Goal: Task Accomplishment & Management: Manage account settings

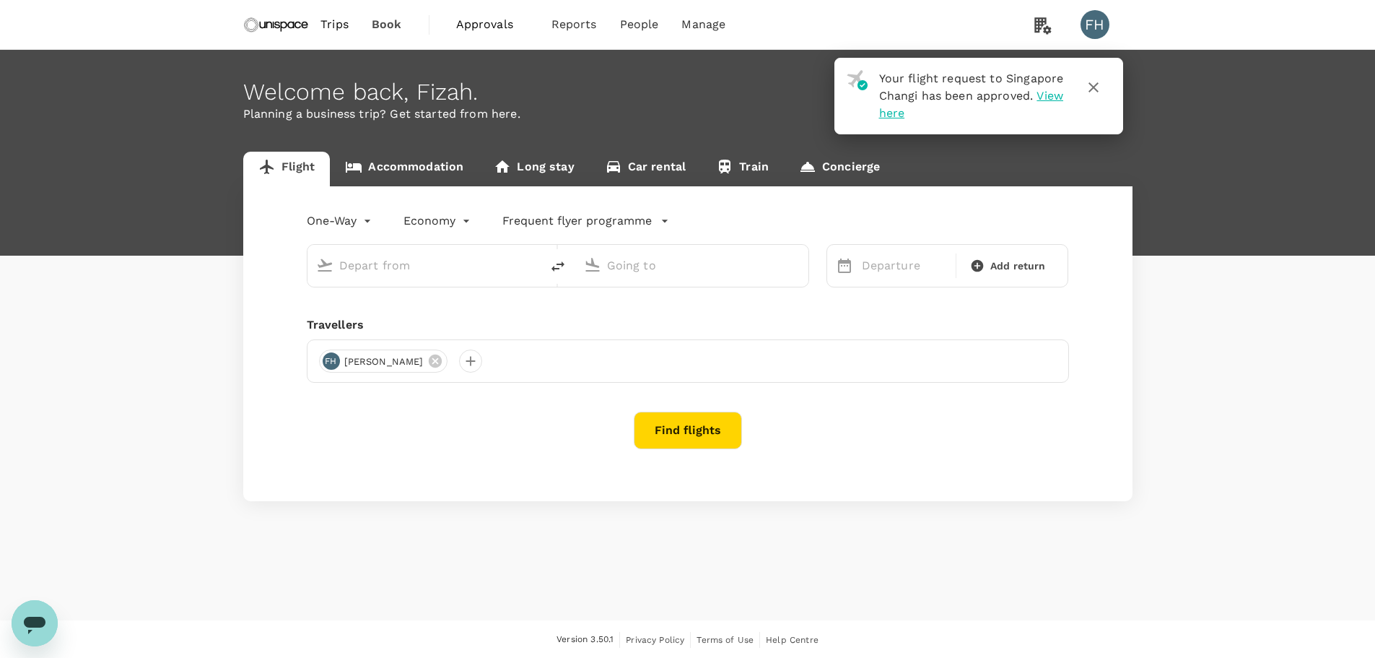
type input "roundtrip"
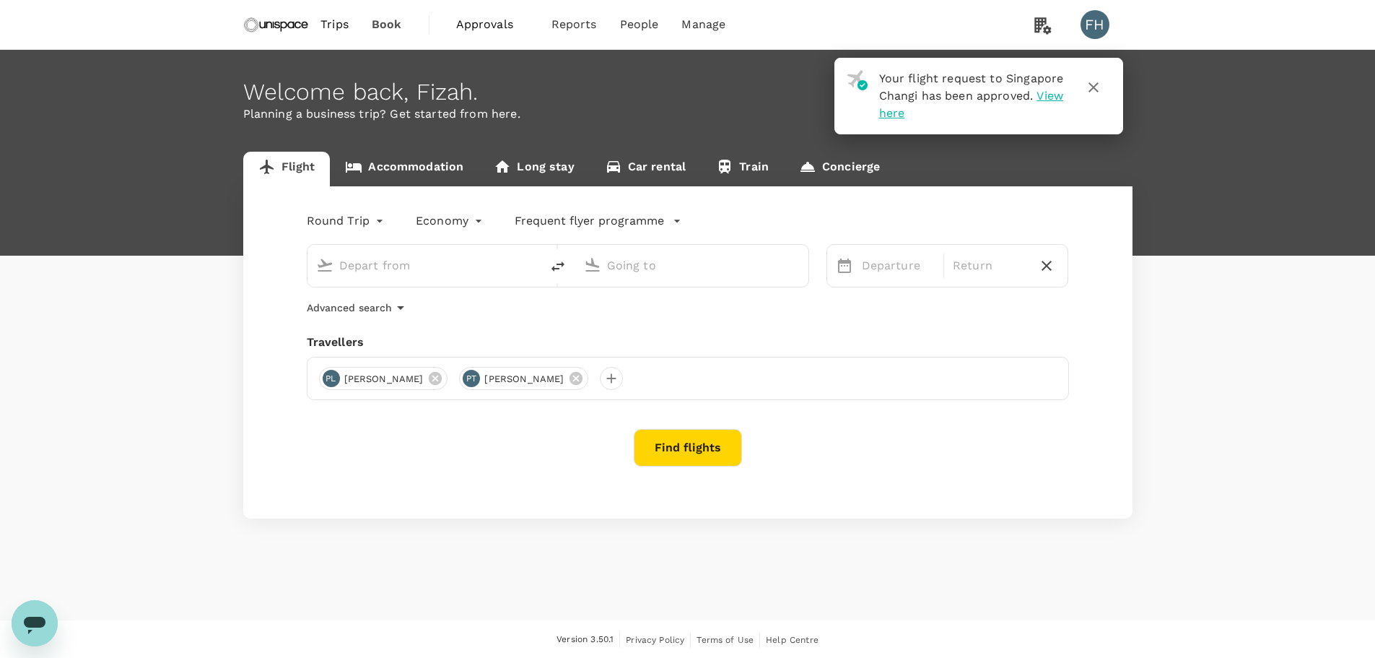
type input "Singapore Changi (SIN)"
type input "Kuala Lumpur Intl ([GEOGRAPHIC_DATA])"
click at [1099, 89] on icon "button" at bounding box center [1093, 87] width 17 height 17
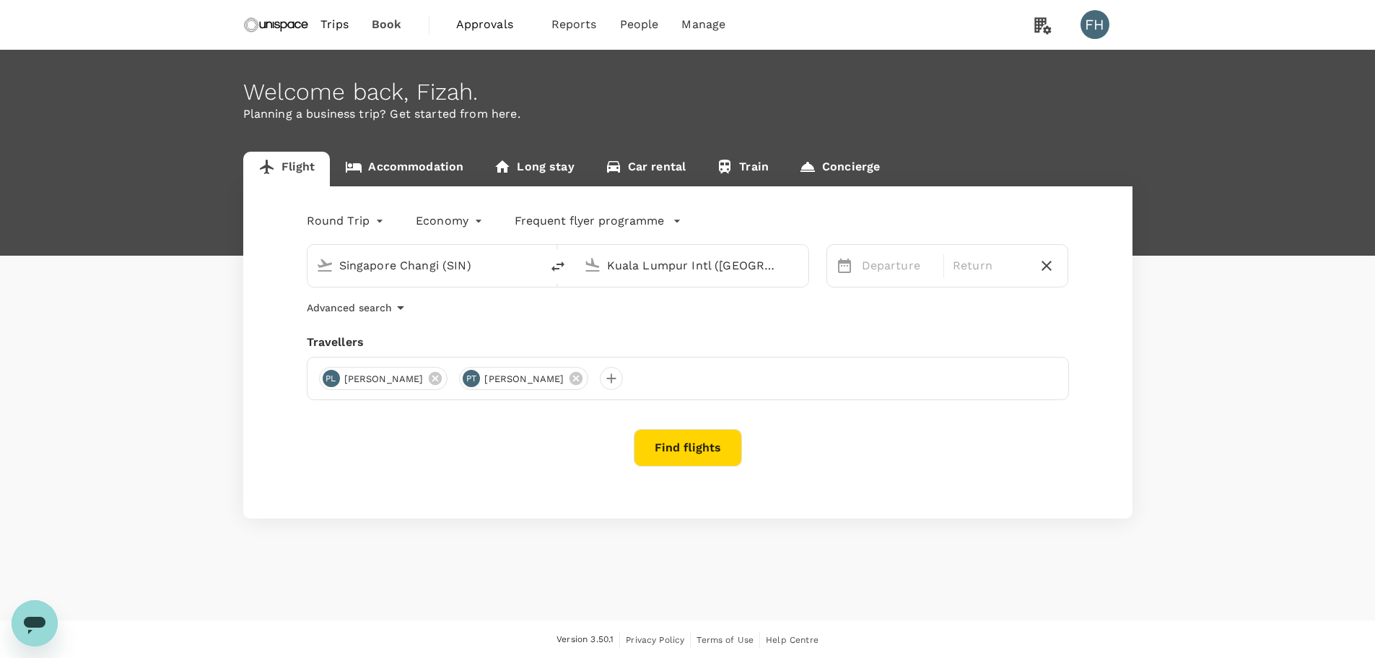
click at [378, 19] on span "Book" at bounding box center [387, 24] width 30 height 17
click at [472, 29] on span "Approvals" at bounding box center [492, 24] width 72 height 17
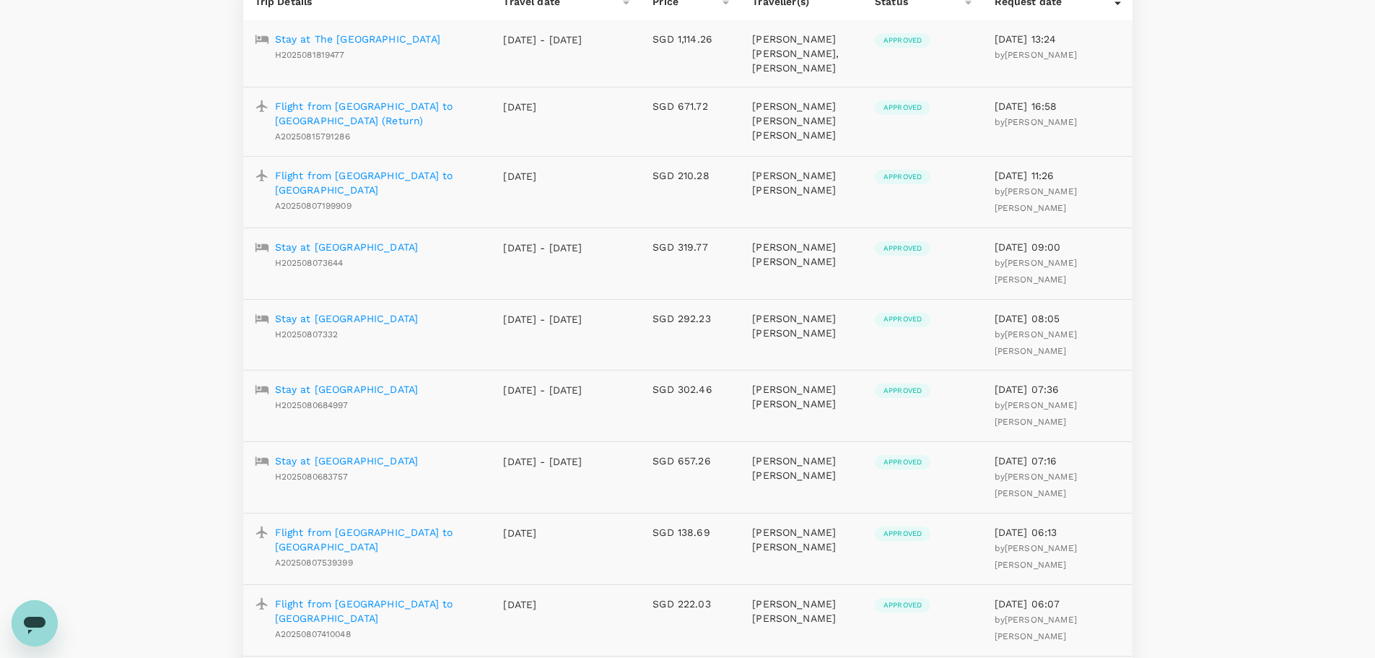
scroll to position [217, 0]
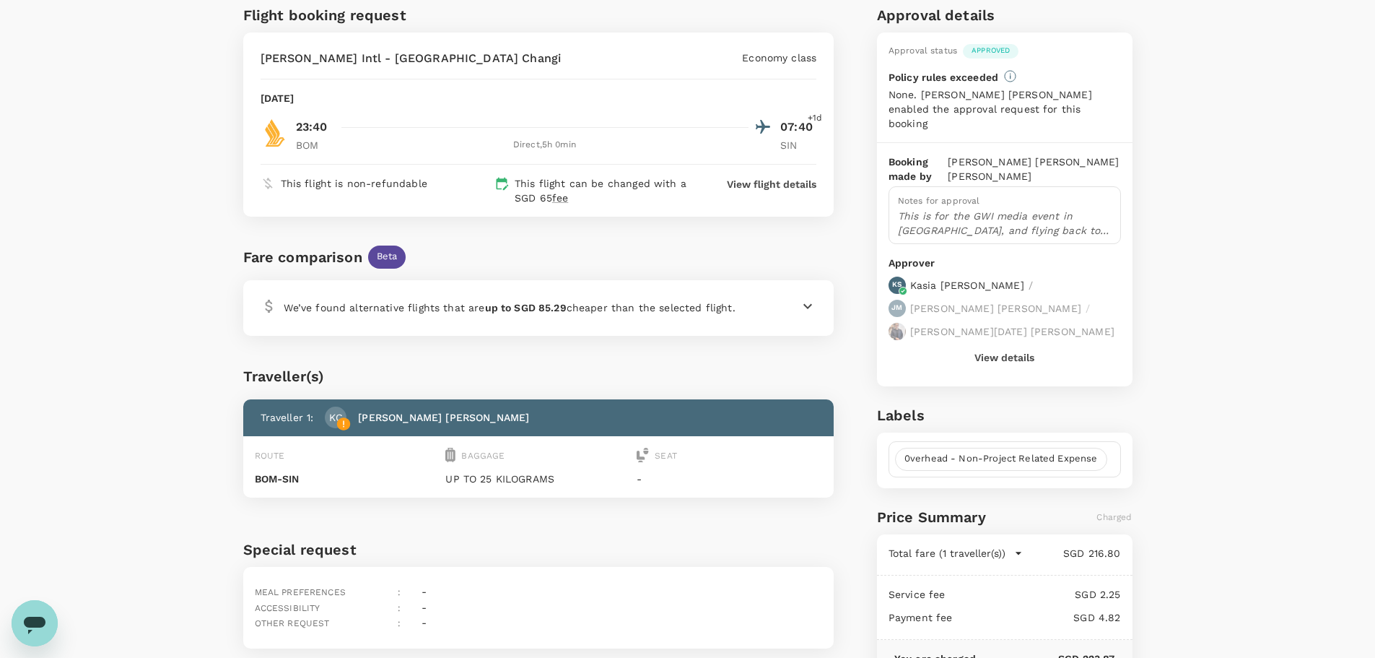
scroll to position [72, 0]
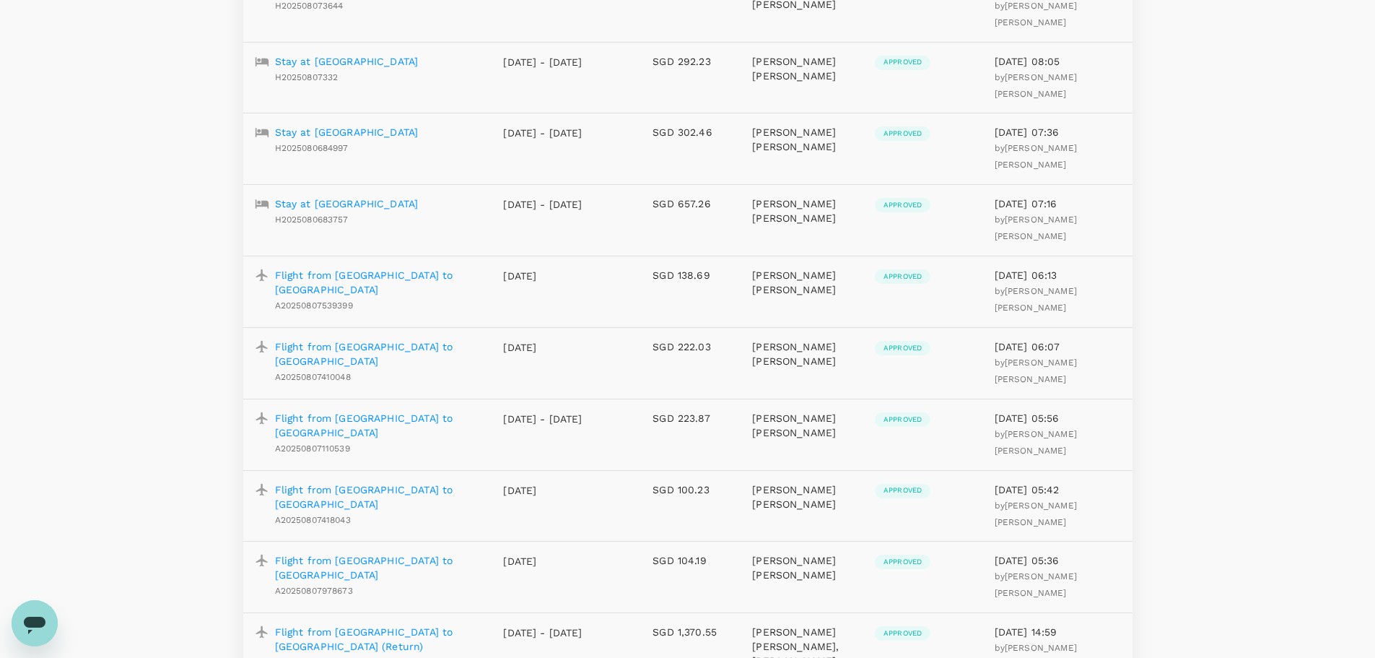
scroll to position [505, 0]
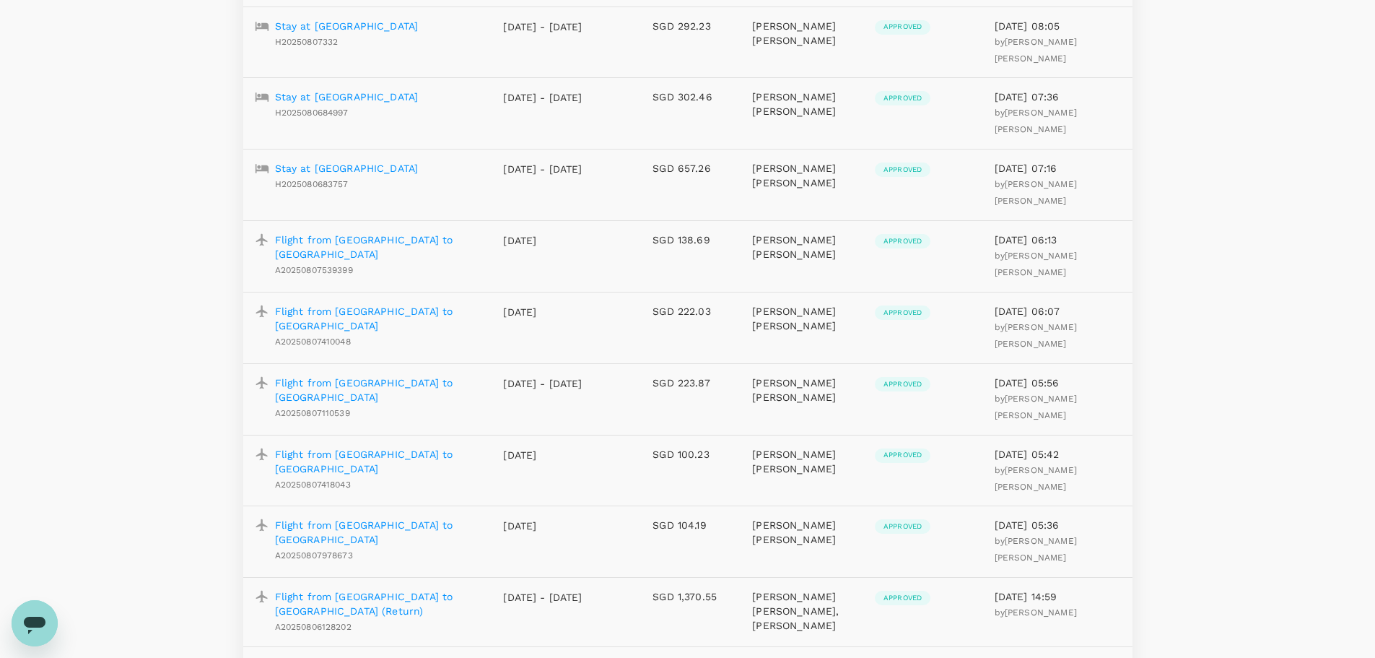
click at [420, 375] on p "Flight from [GEOGRAPHIC_DATA] to [GEOGRAPHIC_DATA]" at bounding box center [378, 389] width 206 height 29
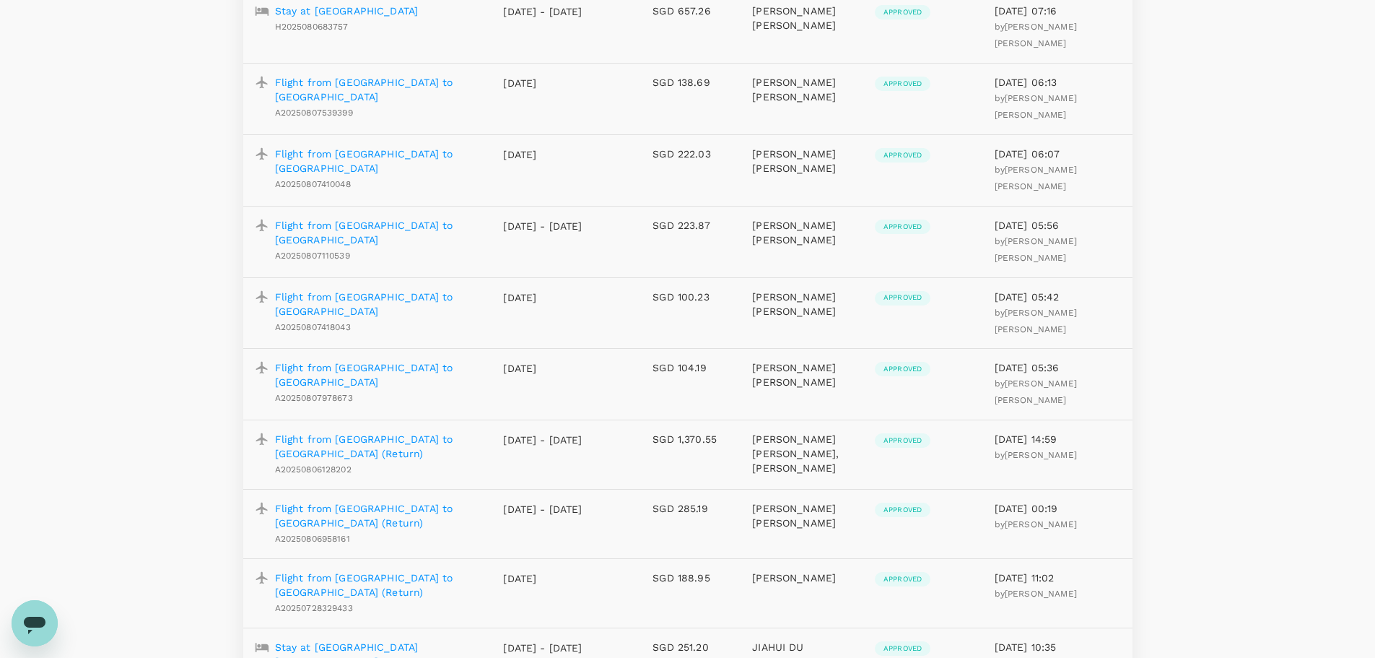
scroll to position [579, 0]
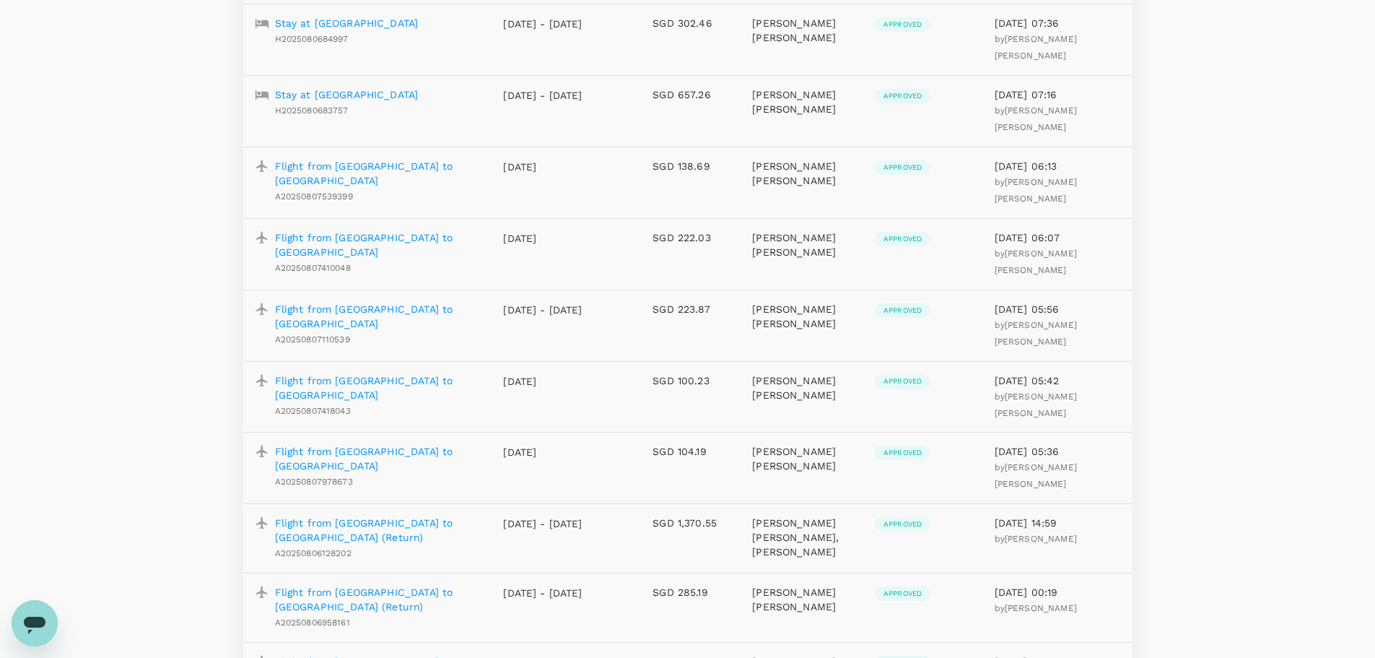
click at [1245, 319] on div "Approvals ​ ​ Request type Status Trip Details Travel date Price Traveller(s) S…" at bounding box center [687, 454] width 1375 height 1966
